Goal: Check status

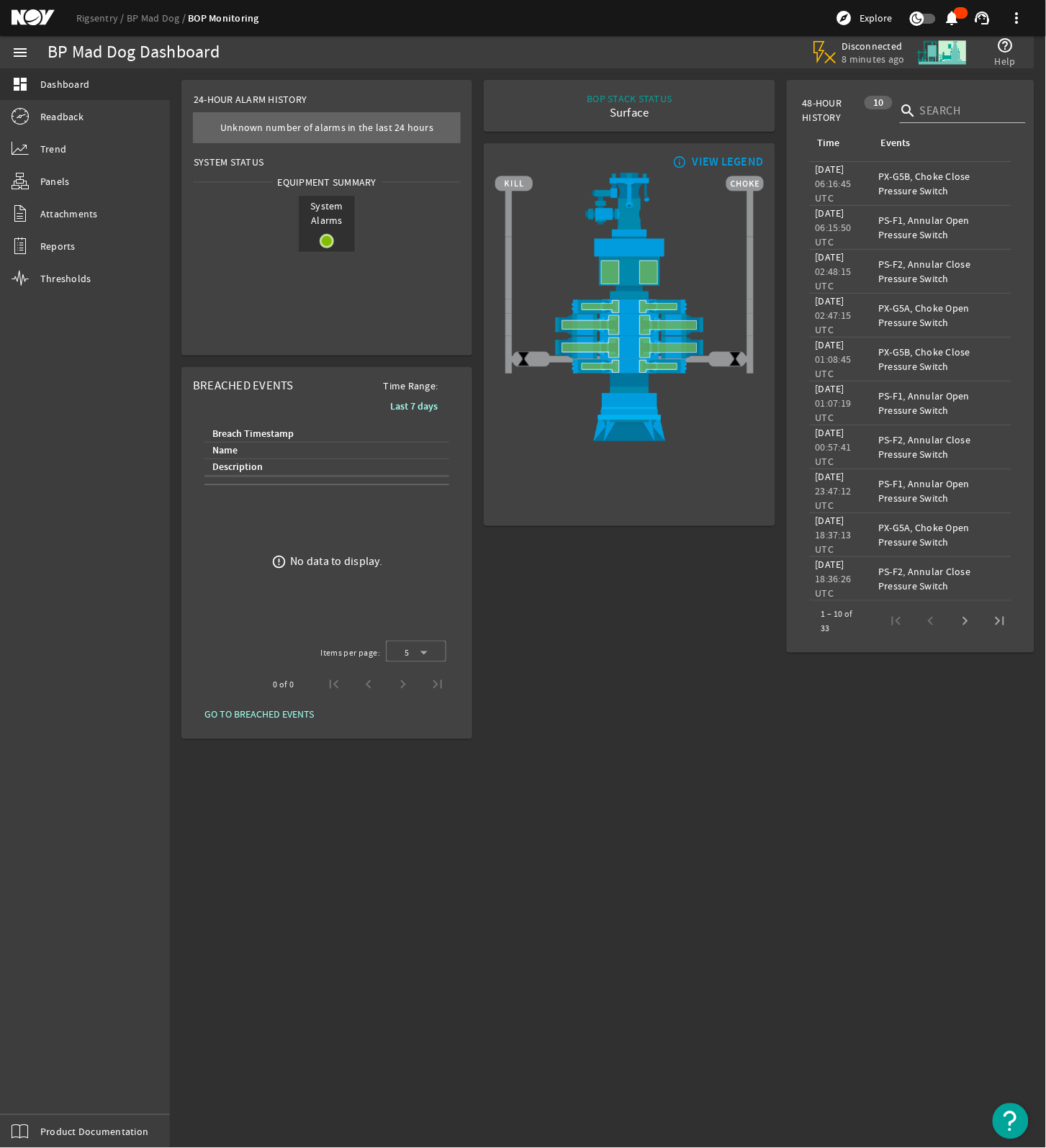
drag, startPoint x: 660, startPoint y: 780, endPoint x: 13, endPoint y: 51, distance: 974.7
click at [660, 745] on div "BOP STACK STATUS Surface END OF WELL - ACTIVE STACK - info_outline VIEW LEGEND" at bounding box center [629, 410] width 302 height 671
